Goal: Transaction & Acquisition: Download file/media

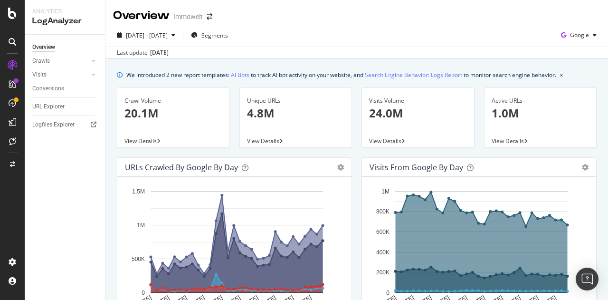
drag, startPoint x: 0, startPoint y: 0, endPoint x: 54, endPoint y: 66, distance: 85.1
click at [41, 59] on div "Crawls" at bounding box center [41, 61] width 18 height 10
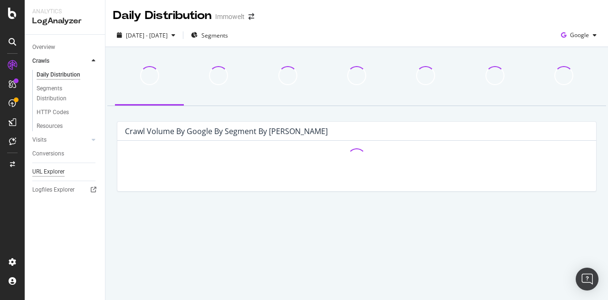
click at [56, 169] on div "URL Explorer" at bounding box center [48, 172] width 32 height 10
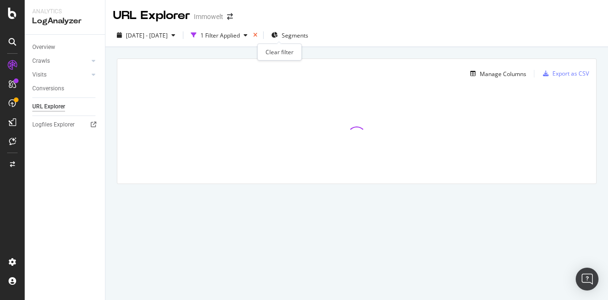
click at [257, 33] on icon "times" at bounding box center [255, 35] width 4 height 6
click at [217, 35] on div "Filters" at bounding box center [208, 35] width 16 height 8
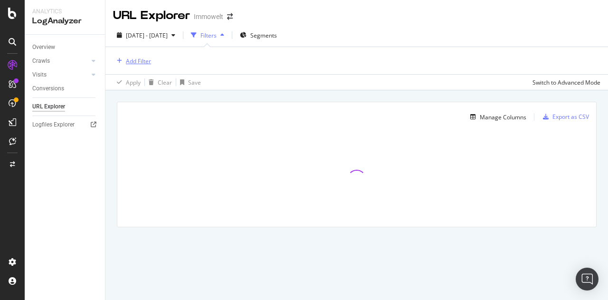
click at [128, 62] on div "Add Filter" at bounding box center [138, 61] width 25 height 8
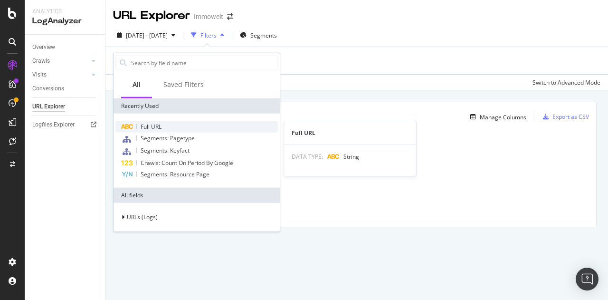
click at [151, 123] on span "Full URL" at bounding box center [151, 127] width 21 height 8
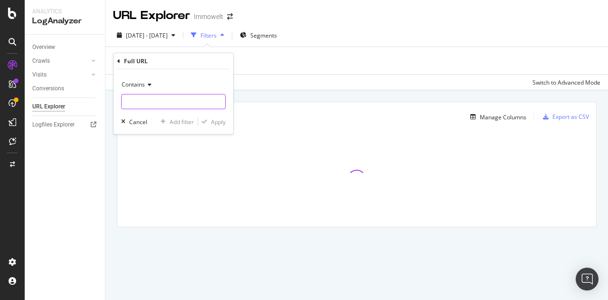
click at [158, 107] on input "text" at bounding box center [174, 101] width 104 height 15
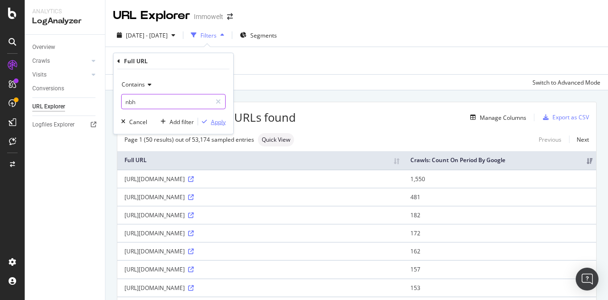
type input "nbh"
click at [218, 125] on div "Apply" at bounding box center [218, 121] width 15 height 8
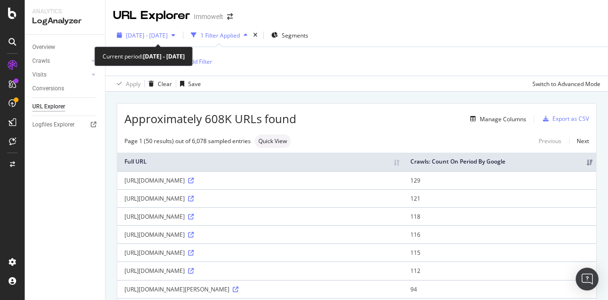
click at [160, 34] on span "2025 Jul. 18th - Aug. 16th" at bounding box center [147, 35] width 42 height 8
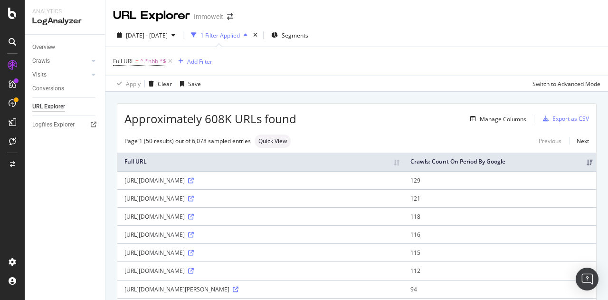
click at [315, 67] on div "Full URL = ^.*nbh.*$ Add Filter" at bounding box center [356, 61] width 487 height 29
click at [561, 117] on div "Export as CSV" at bounding box center [571, 118] width 37 height 8
click at [496, 120] on div "Manage Columns" at bounding box center [503, 119] width 47 height 8
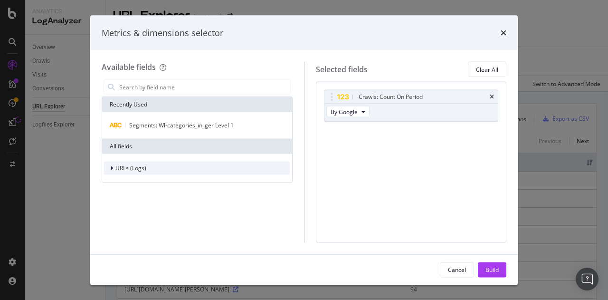
click at [122, 171] on span "URLs (Logs)" at bounding box center [130, 168] width 31 height 8
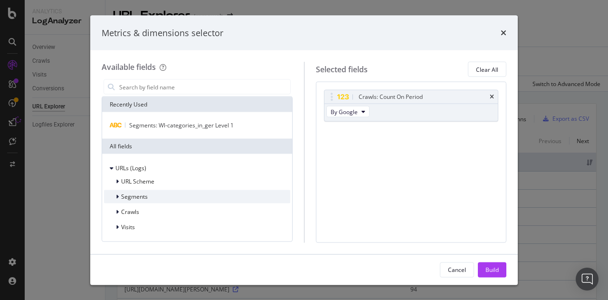
click at [134, 198] on span "Segments" at bounding box center [134, 196] width 27 height 8
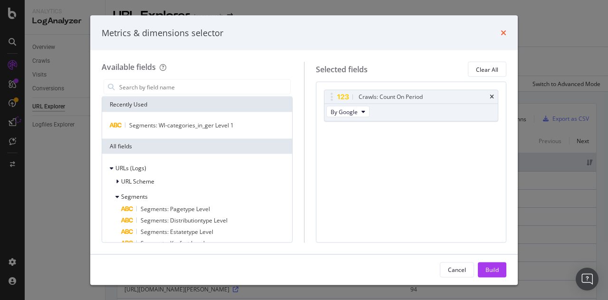
click at [505, 33] on icon "times" at bounding box center [504, 33] width 6 height 8
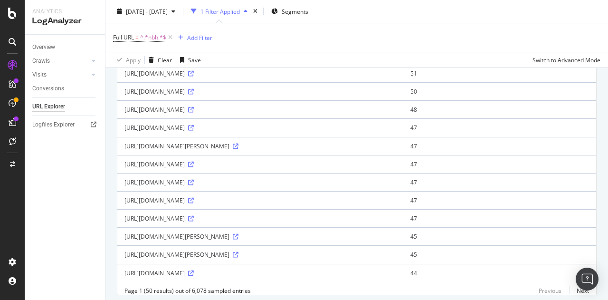
scroll to position [822, 0]
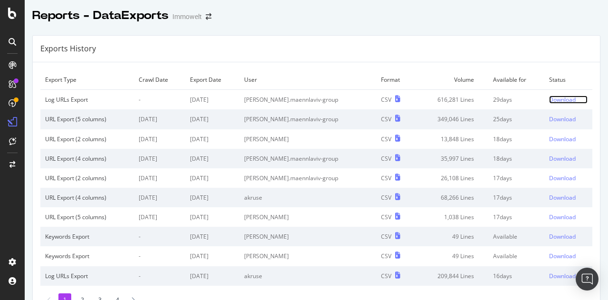
click at [549, 98] on div "Download" at bounding box center [562, 99] width 27 height 8
